Goal: Information Seeking & Learning: Find specific page/section

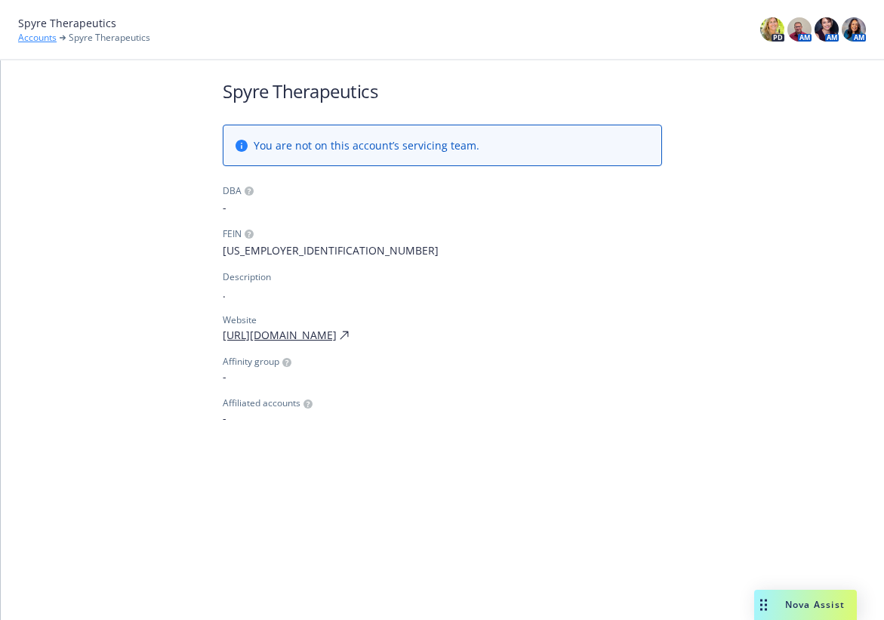
click at [46, 40] on link "Accounts" at bounding box center [37, 38] width 38 height 14
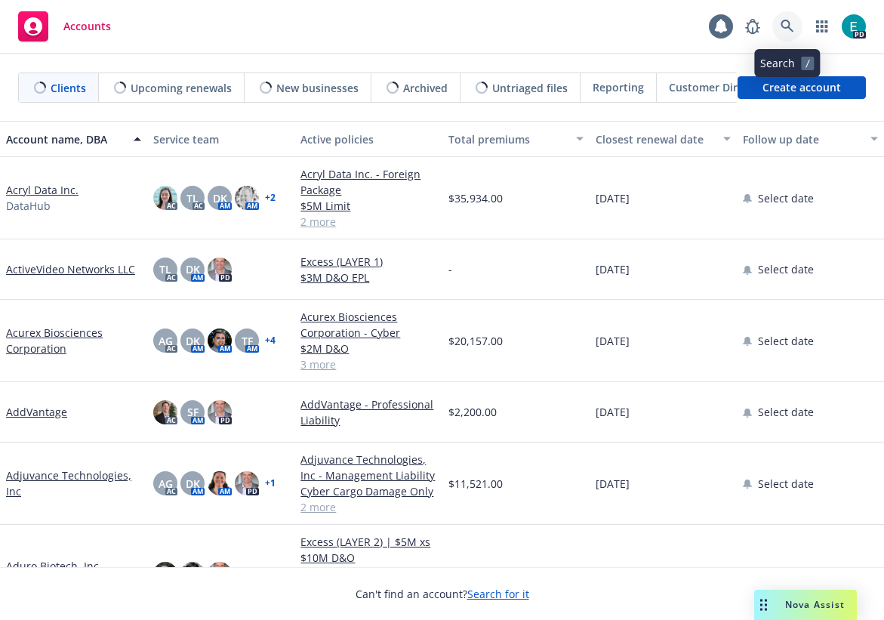
click at [781, 20] on icon at bounding box center [787, 27] width 14 height 14
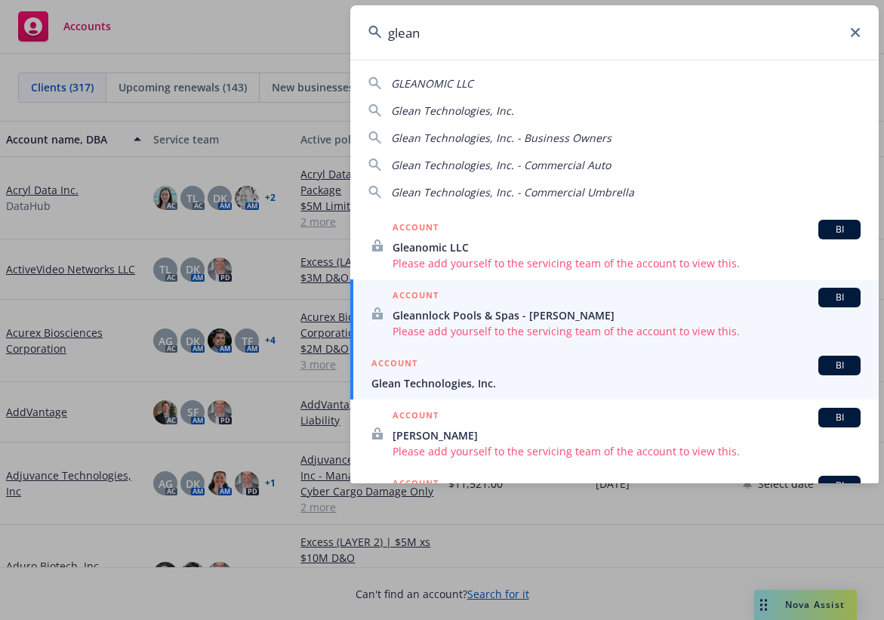
type input "glean"
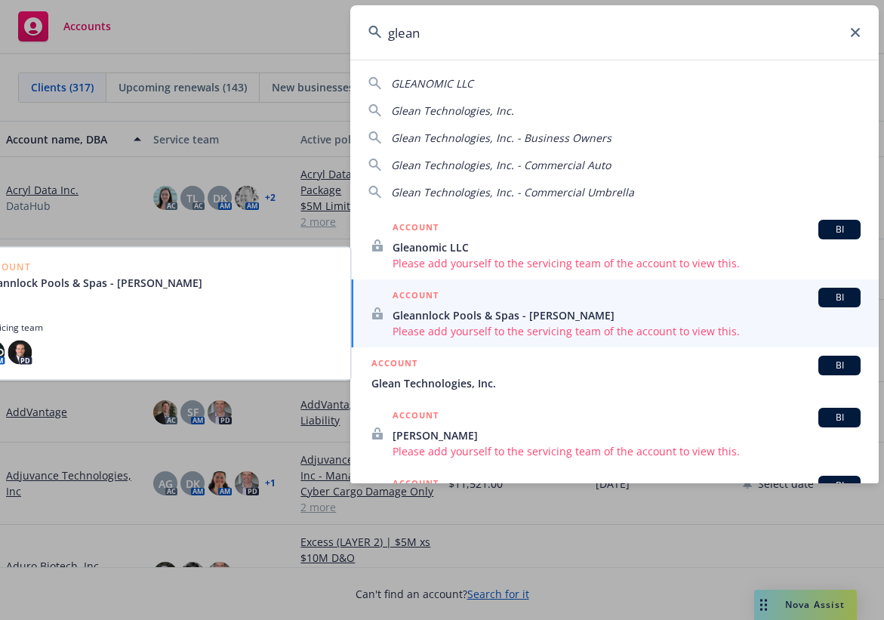
click at [460, 377] on span "Glean Technologies, Inc." at bounding box center [615, 383] width 489 height 16
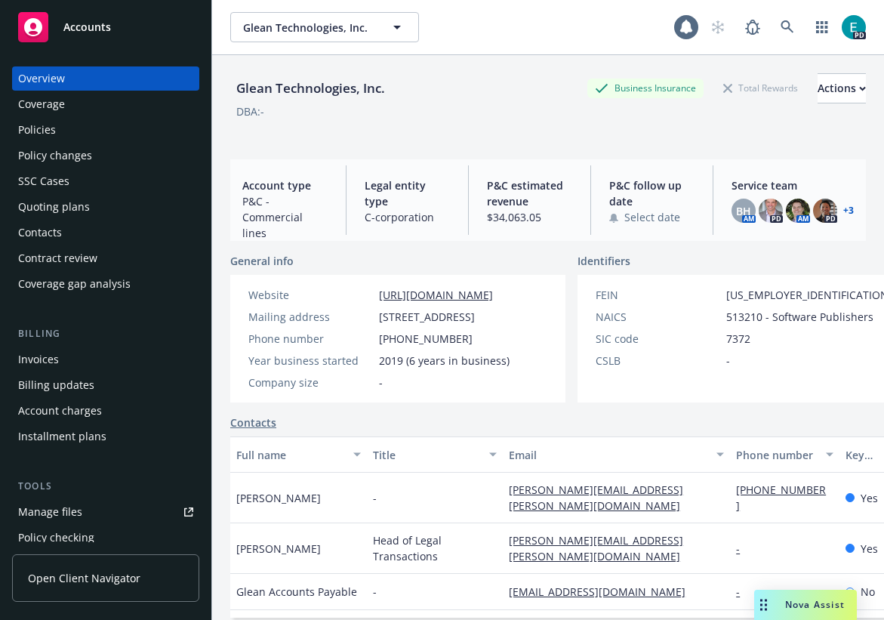
click at [794, 601] on span "Nova Assist" at bounding box center [815, 604] width 60 height 13
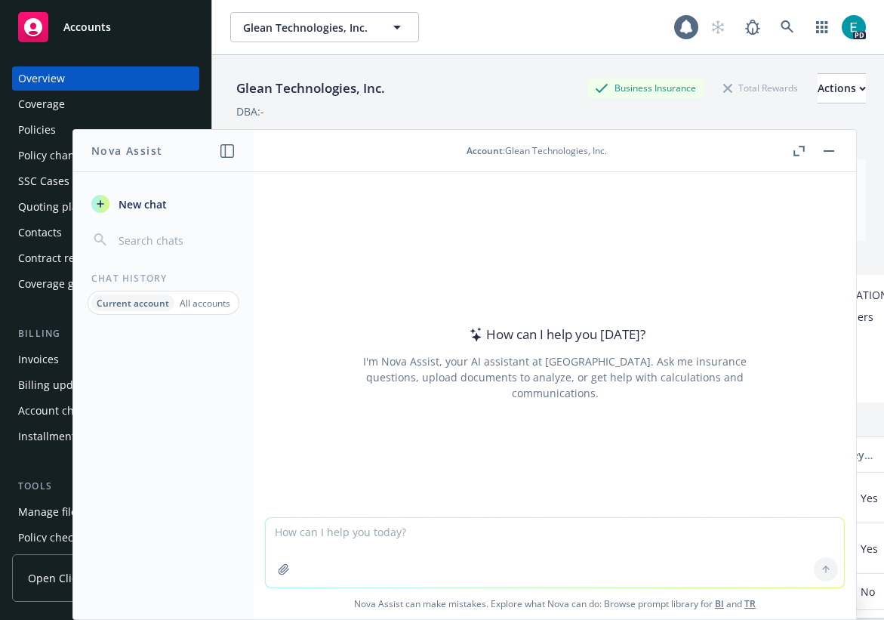
click at [396, 534] on textarea at bounding box center [555, 552] width 578 height 69
type textarea "does this client have kidnap & [PERSON_NAME] coverage?"
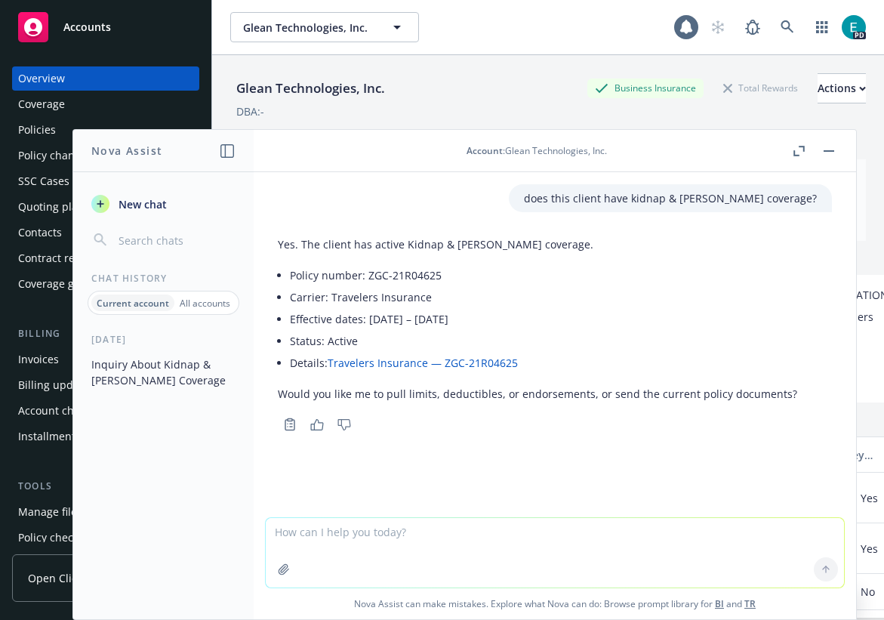
click at [460, 361] on link "Travelers Insurance — ZGC-21R04625" at bounding box center [423, 362] width 190 height 14
